Goal: Connect with others: Connect with others

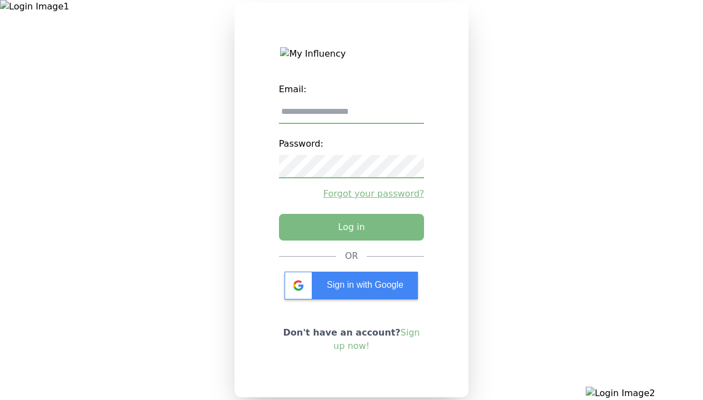
click at [351, 116] on input "email" at bounding box center [352, 112] width 146 height 23
type input "**********"
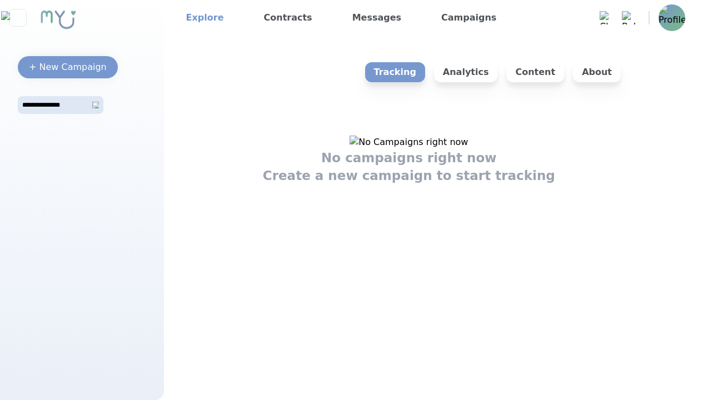
click at [201, 18] on link "Explore" at bounding box center [205, 18] width 47 height 18
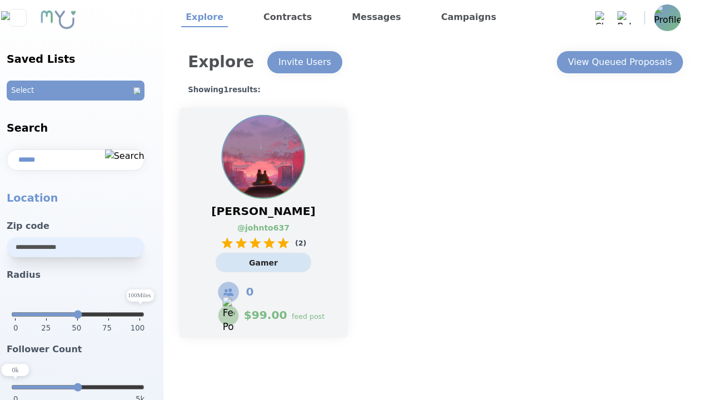
click at [263, 223] on link "@ johnto637" at bounding box center [257, 228] width 41 height 12
